Goal: Task Accomplishment & Management: Use online tool/utility

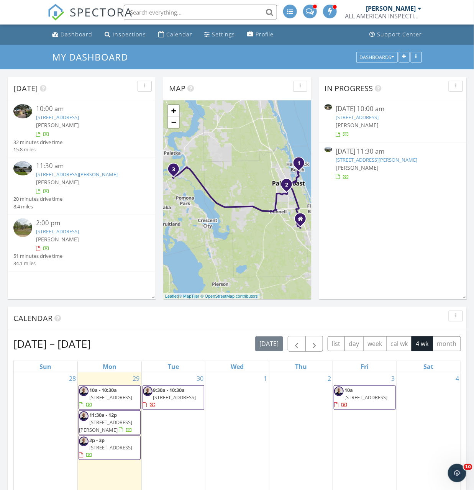
scroll to position [697, 474]
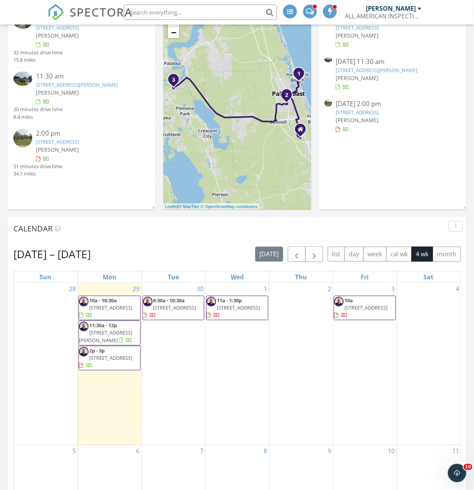
scroll to position [138, 0]
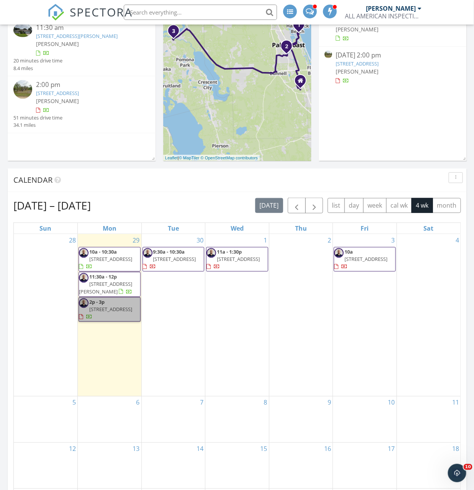
click at [240, 375] on div "1 11a - 1:30p 60 Beachway Dr, Palm Coast 32137" at bounding box center [237, 315] width 64 height 162
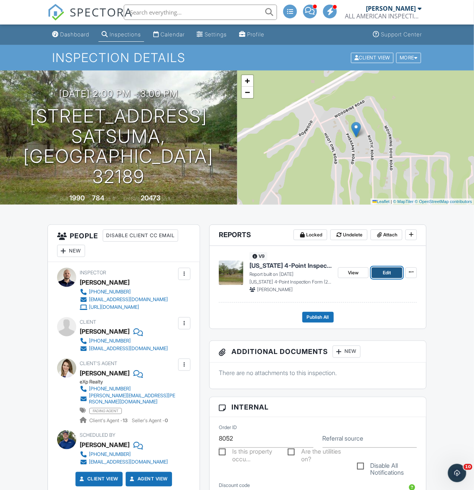
click at [386, 271] on span "Edit" at bounding box center [387, 273] width 8 height 8
